Goal: Task Accomplishment & Management: Complete application form

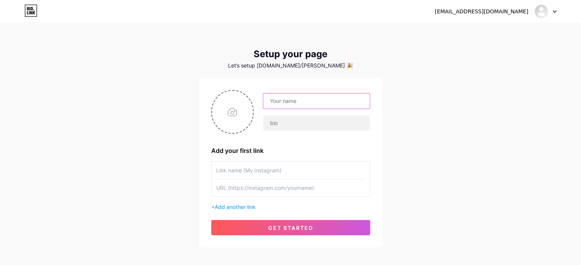
click at [325, 107] on input "text" at bounding box center [316, 101] width 106 height 15
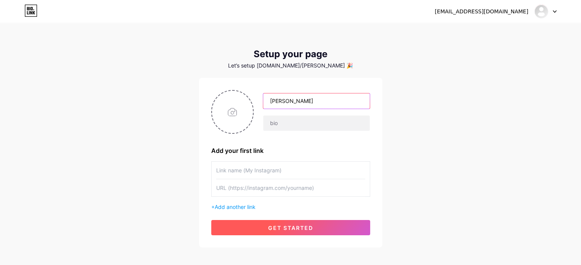
type input "[PERSON_NAME]"
click at [291, 223] on button "get started" at bounding box center [290, 227] width 159 height 15
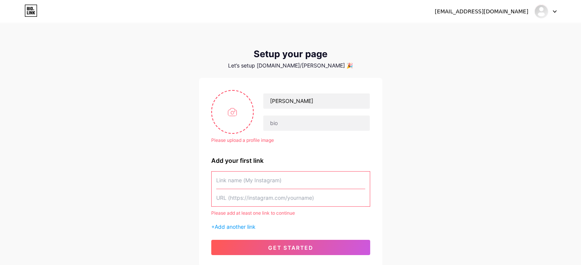
click at [287, 187] on input "text" at bounding box center [290, 180] width 149 height 17
click at [289, 200] on input "text" at bounding box center [290, 197] width 149 height 17
click at [537, 13] on img at bounding box center [541, 11] width 12 height 12
click at [503, 31] on link "Dashboard" at bounding box center [508, 31] width 95 height 21
